Goal: Task Accomplishment & Management: Manage account settings

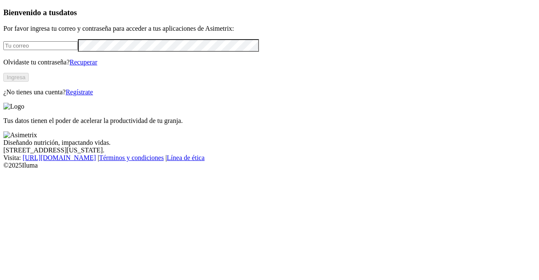
type input "[PERSON_NAME][EMAIL_ADDRESS][PERSON_NAME][DOMAIN_NAME]"
click at [29, 82] on button "Ingresa" at bounding box center [15, 77] width 25 height 9
